Goal: Complete application form

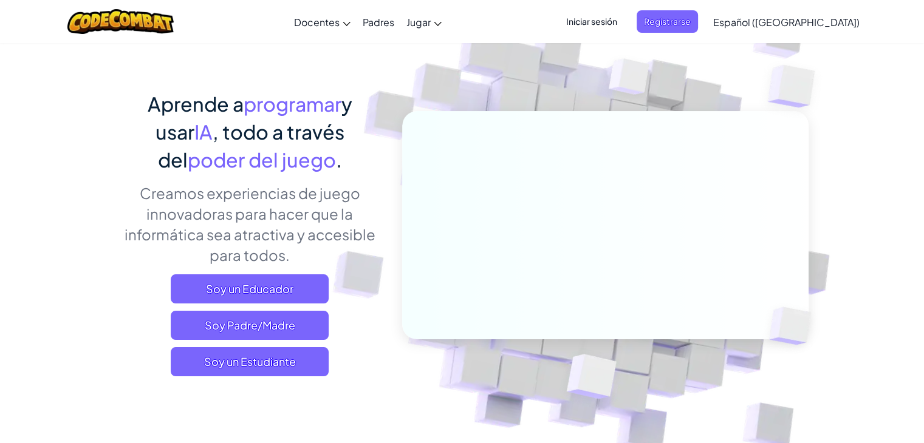
scroll to position [46, 0]
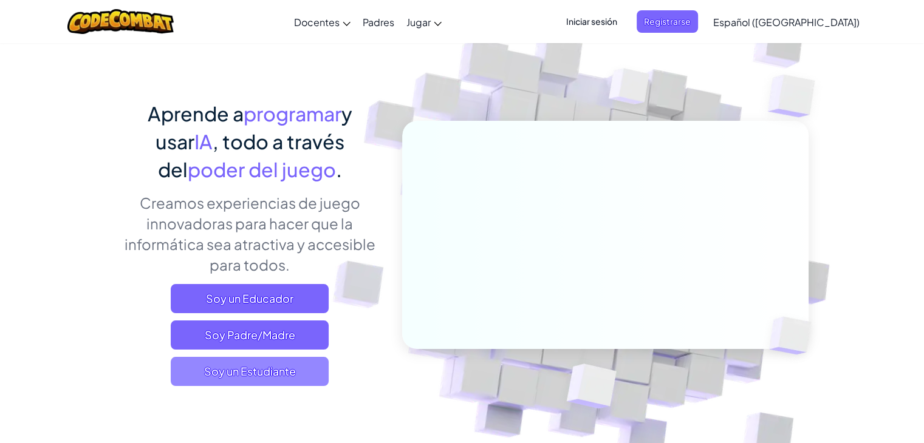
click at [262, 377] on span "Soy un Estudiante" at bounding box center [250, 371] width 158 height 29
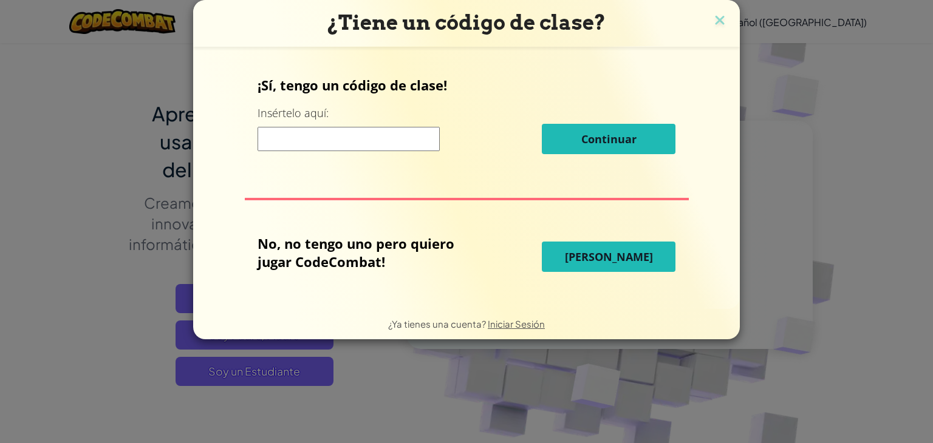
click at [349, 148] on input at bounding box center [349, 139] width 182 height 24
type input "TownFightFind"
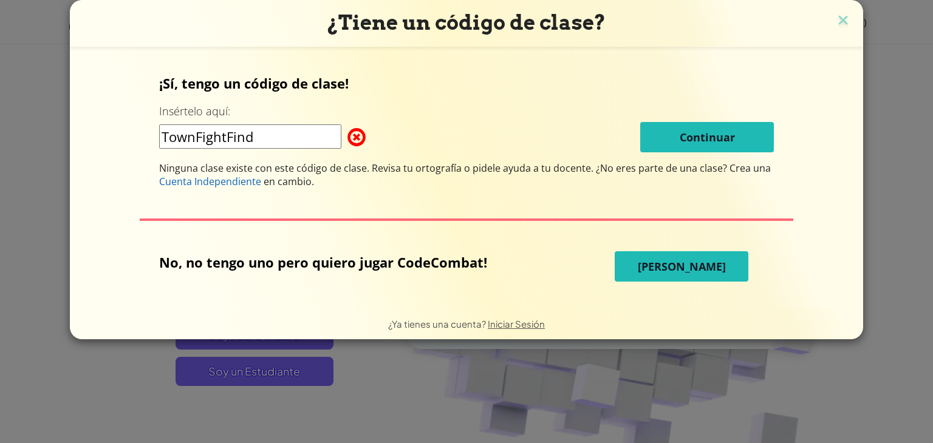
click at [592, 139] on div "TownFightFind Continuar" at bounding box center [466, 137] width 615 height 30
click at [318, 127] on input "TownFightFind" at bounding box center [250, 137] width 182 height 24
click at [347, 132] on span at bounding box center [347, 137] width 0 height 24
drag, startPoint x: 324, startPoint y: 134, endPoint x: 143, endPoint y: 159, distance: 182.6
click at [143, 159] on div "¡Sí, tengo un código de clase! Insértelo aquí: TownFightFind Continuar Ninguna …" at bounding box center [466, 178] width 769 height 238
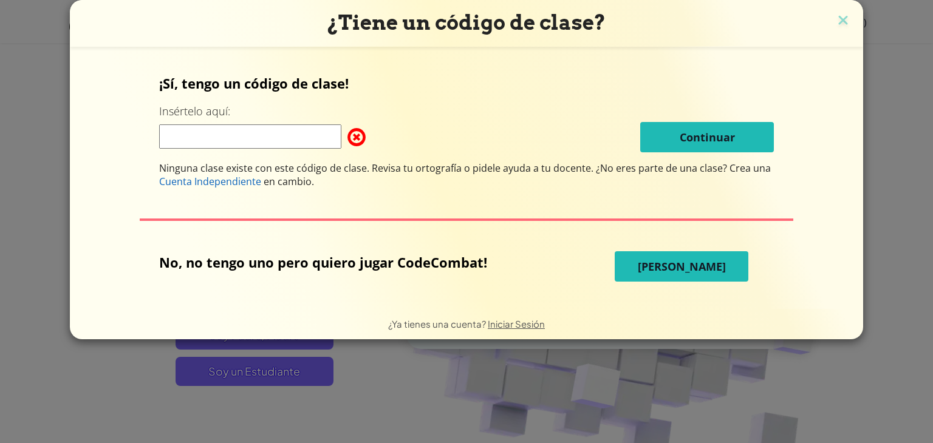
click at [183, 134] on input at bounding box center [250, 137] width 182 height 24
type input "TownFightFind"
click at [836, 22] on img at bounding box center [843, 21] width 16 height 18
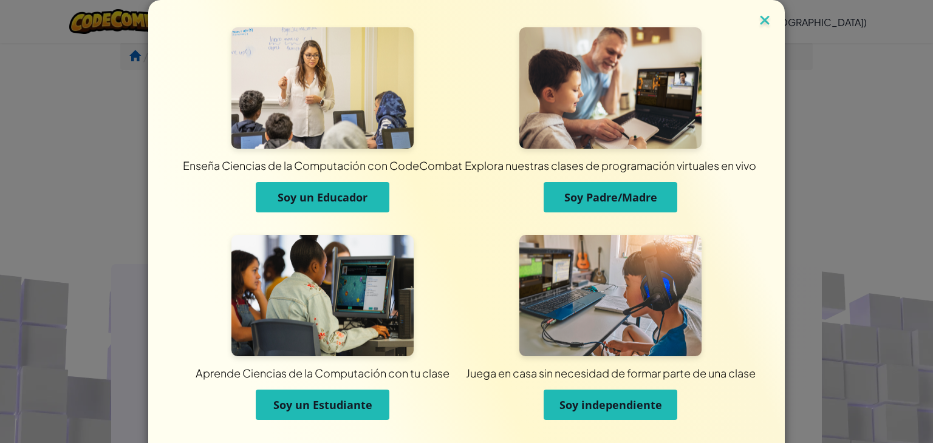
click at [762, 19] on img at bounding box center [765, 21] width 16 height 18
